Goal: Task Accomplishment & Management: Use online tool/utility

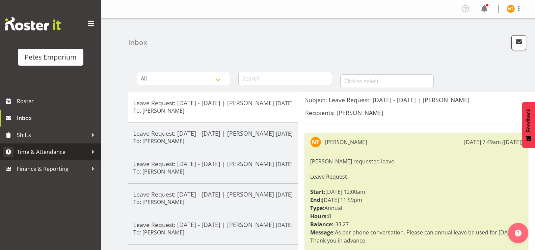
click at [38, 152] on span "Time & Attendance" at bounding box center [52, 152] width 71 height 10
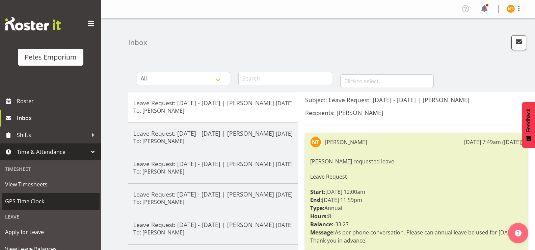
click at [25, 203] on span "GPS Time Clock" at bounding box center [50, 201] width 91 height 10
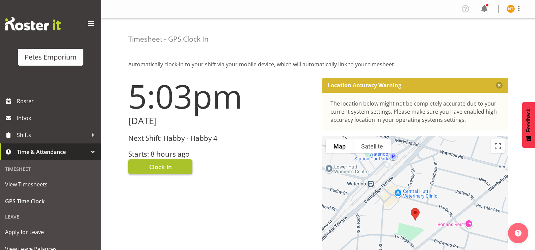
click at [164, 165] on span "Clock In" at bounding box center [160, 166] width 23 height 9
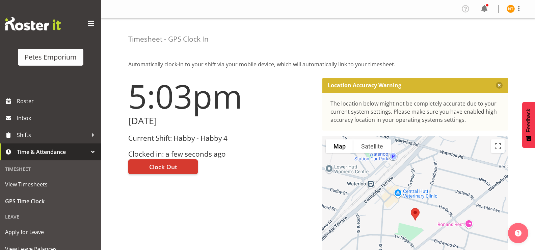
click at [510, 10] on img at bounding box center [511, 9] width 8 height 8
click at [480, 37] on link "Log Out" at bounding box center [490, 35] width 65 height 12
